Goal: Task Accomplishment & Management: Use online tool/utility

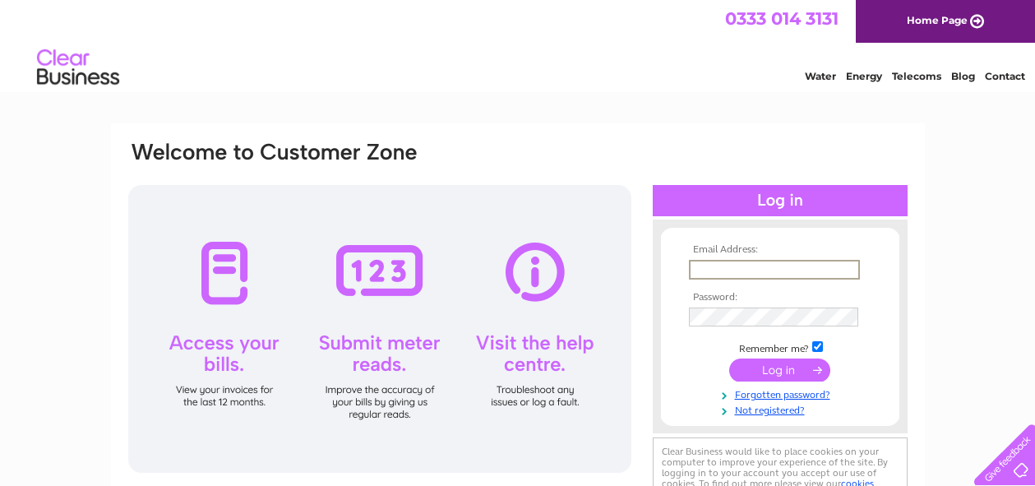
type input "info@auntybettys.com"
click at [770, 371] on input "submit" at bounding box center [779, 368] width 101 height 23
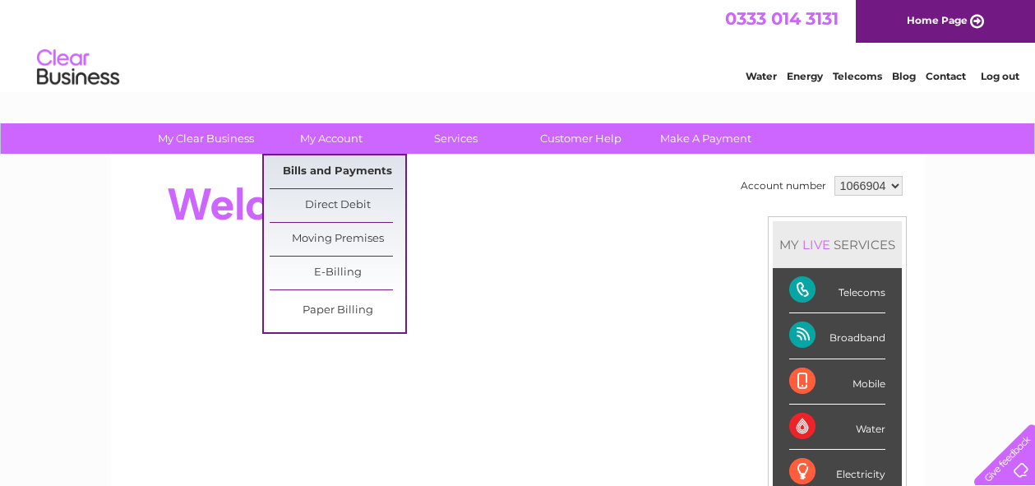
click at [346, 177] on link "Bills and Payments" at bounding box center [338, 171] width 136 height 33
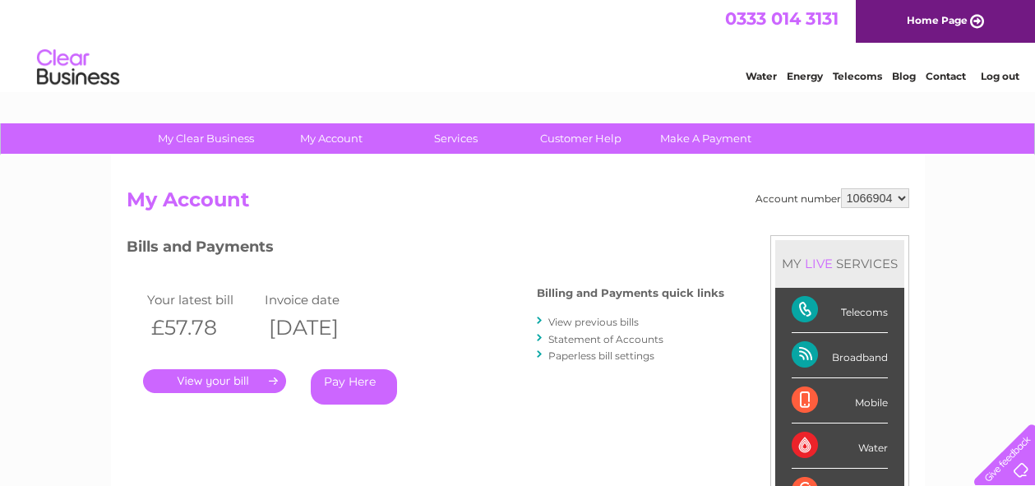
click at [227, 381] on link "." at bounding box center [214, 381] width 143 height 24
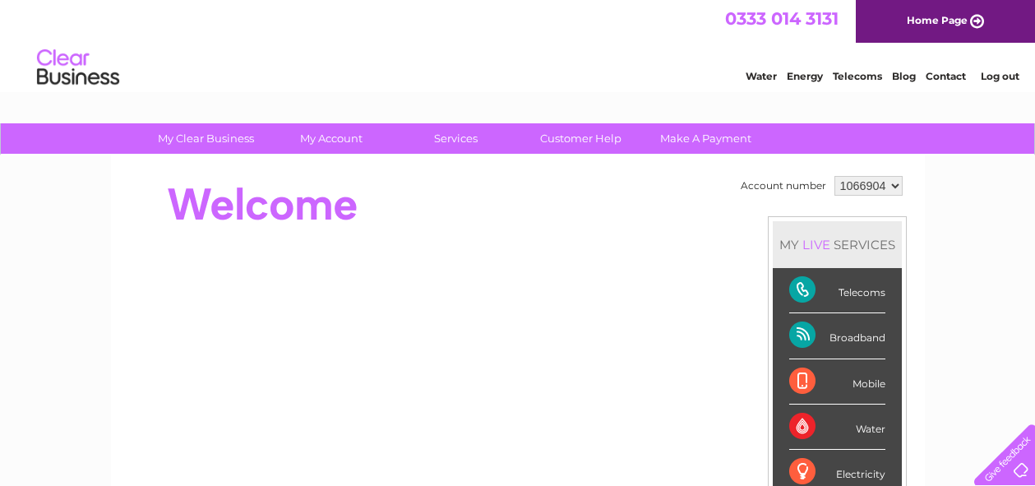
click at [1005, 78] on link "Log out" at bounding box center [1000, 76] width 39 height 12
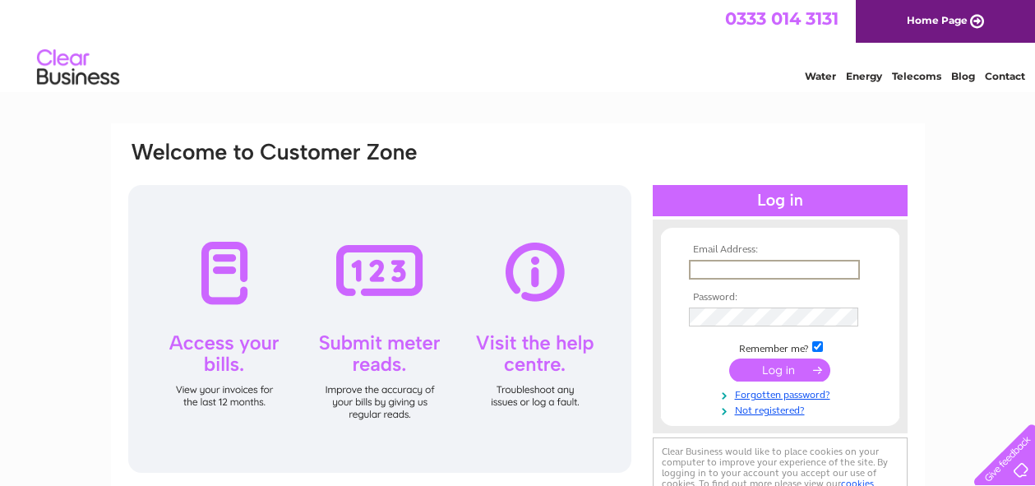
type input "[PERSON_NAME][EMAIL_ADDRESS][PERSON_NAME][DOMAIN_NAME]"
click at [793, 370] on input "submit" at bounding box center [779, 369] width 101 height 23
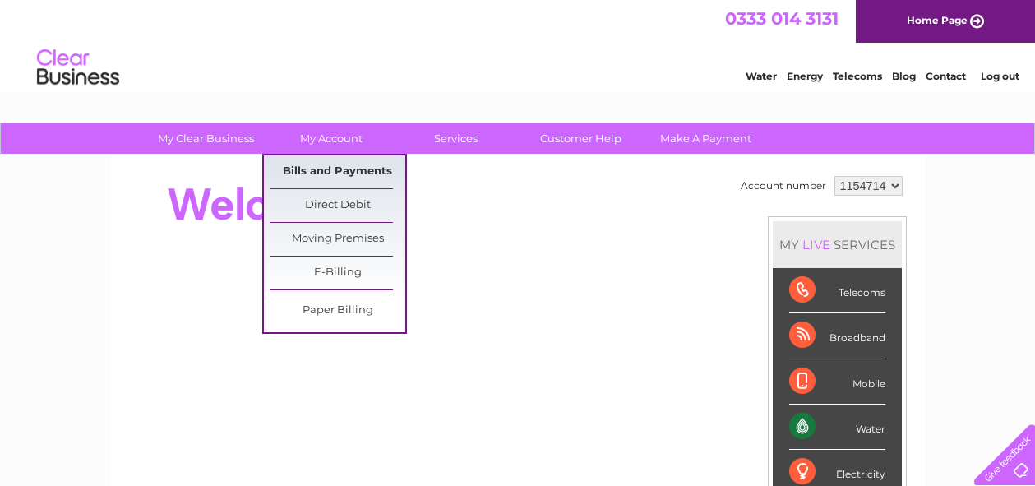
click at [360, 168] on link "Bills and Payments" at bounding box center [338, 171] width 136 height 33
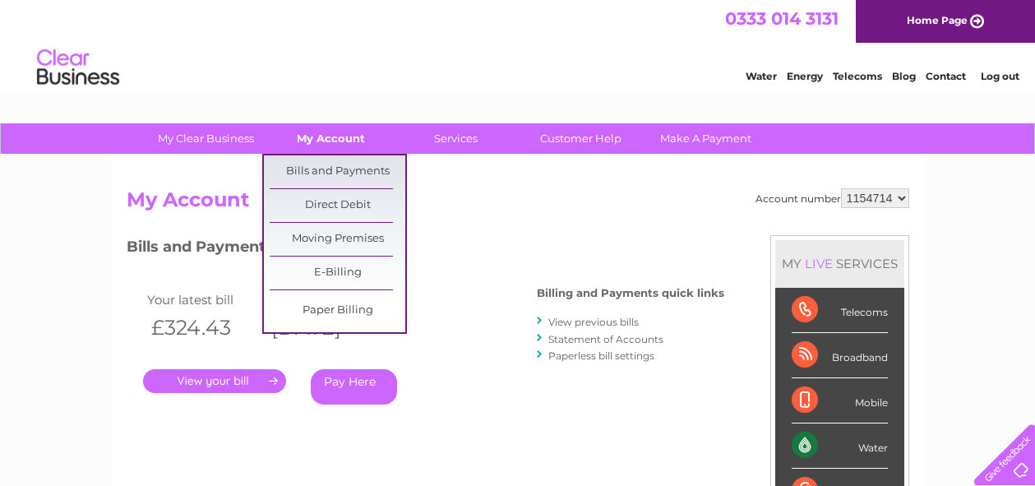
click at [321, 141] on link "My Account" at bounding box center [331, 138] width 136 height 30
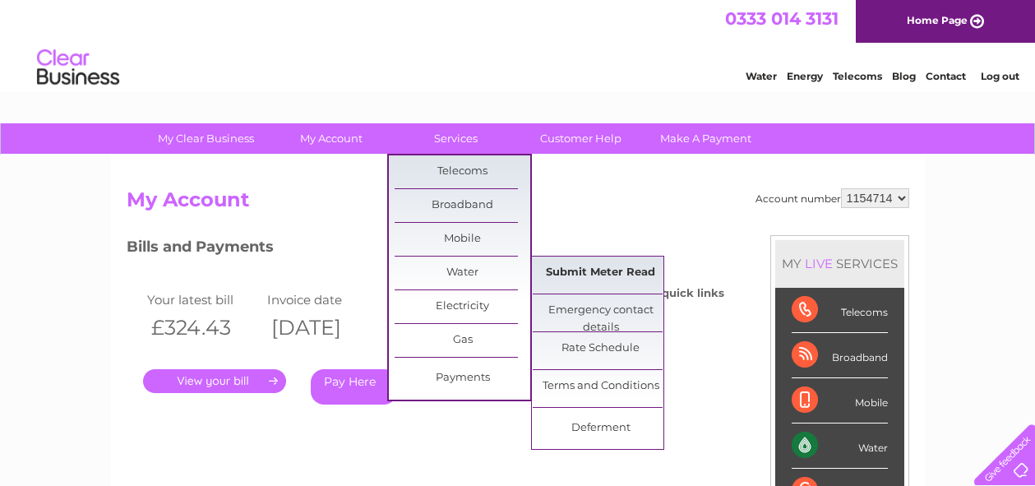
click at [636, 275] on link "Submit Meter Read" at bounding box center [601, 273] width 136 height 33
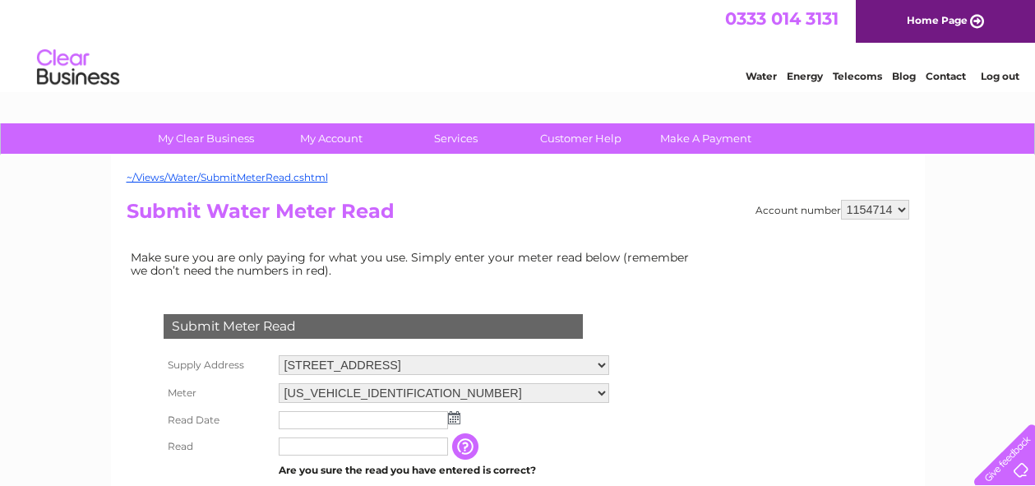
click at [456, 412] on img at bounding box center [454, 417] width 12 height 13
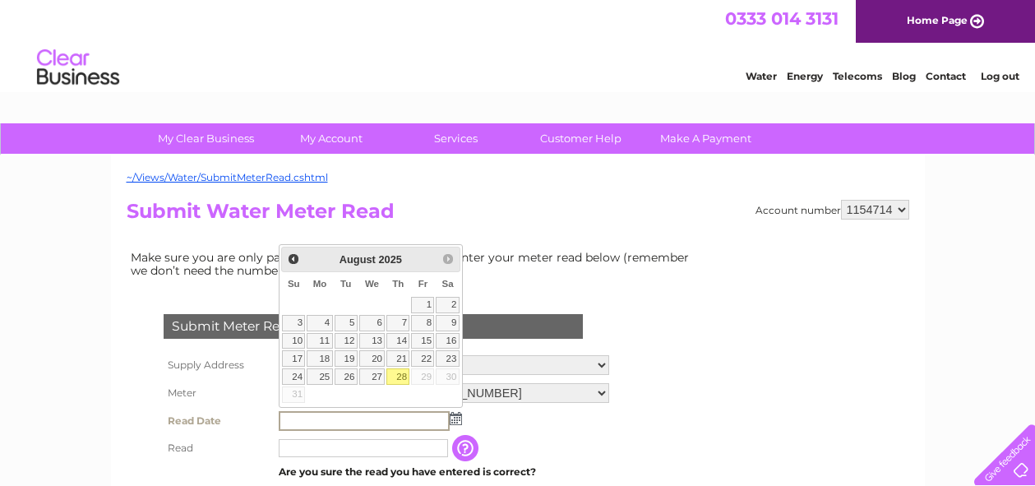
click at [400, 375] on link "28" at bounding box center [397, 376] width 23 height 16
type input "[DATE]"
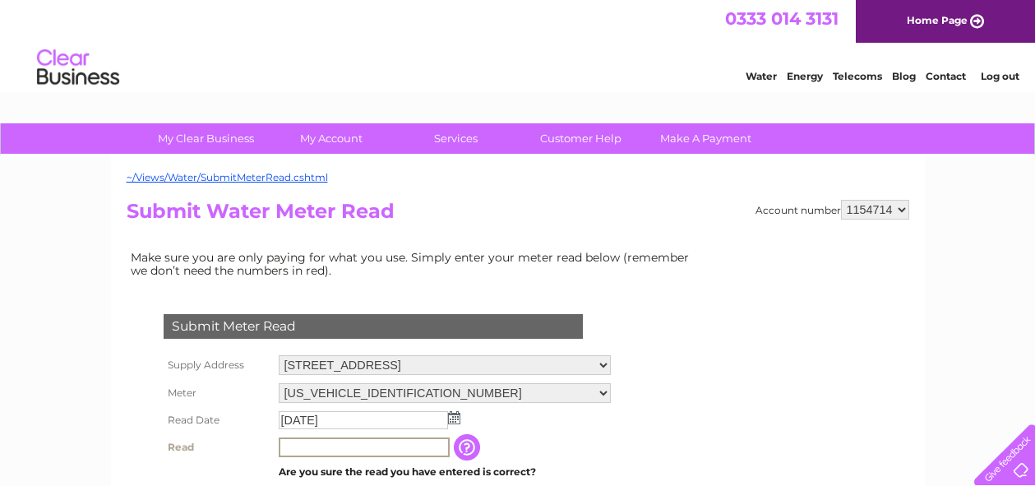
click at [310, 448] on input "text" at bounding box center [364, 447] width 171 height 20
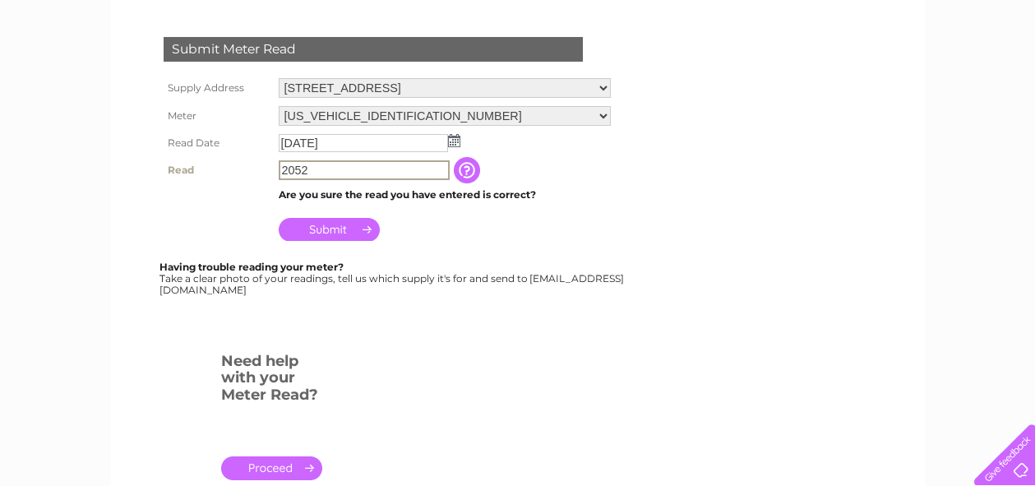
type input "2052"
click at [315, 224] on input "Submit" at bounding box center [329, 229] width 101 height 23
